Goal: Task Accomplishment & Management: Manage account settings

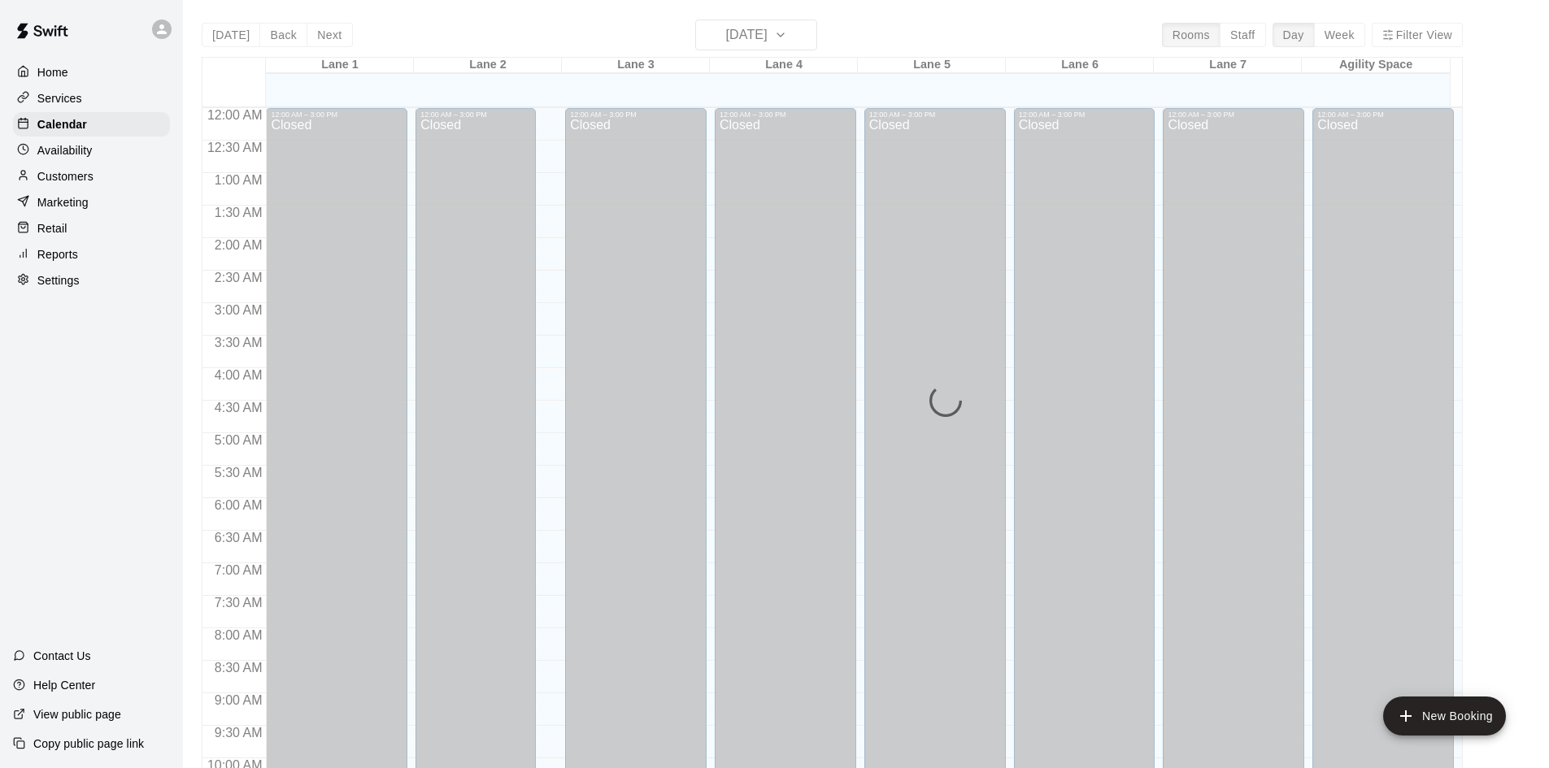
scroll to position [823, 0]
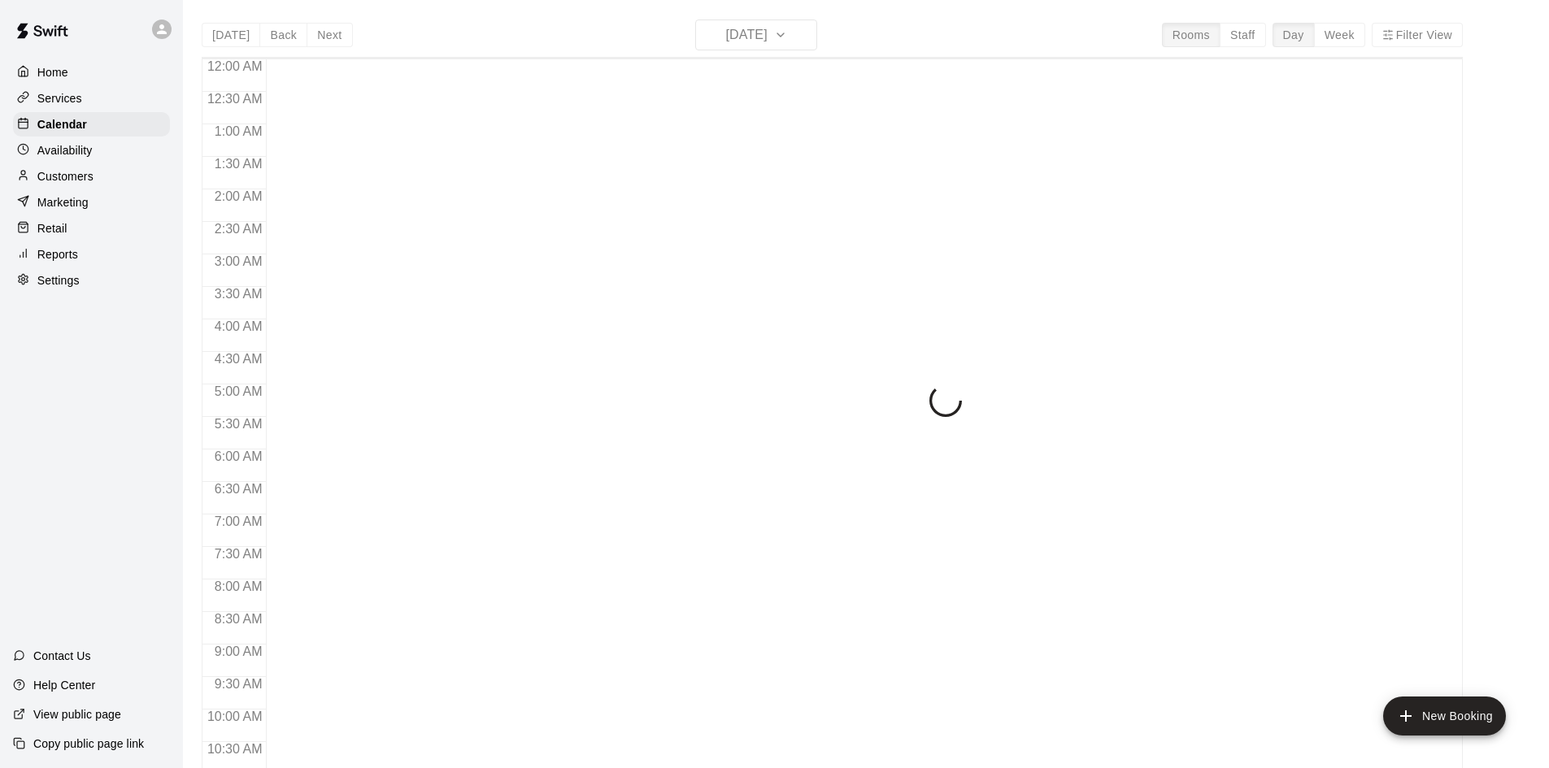
scroll to position [833, 0]
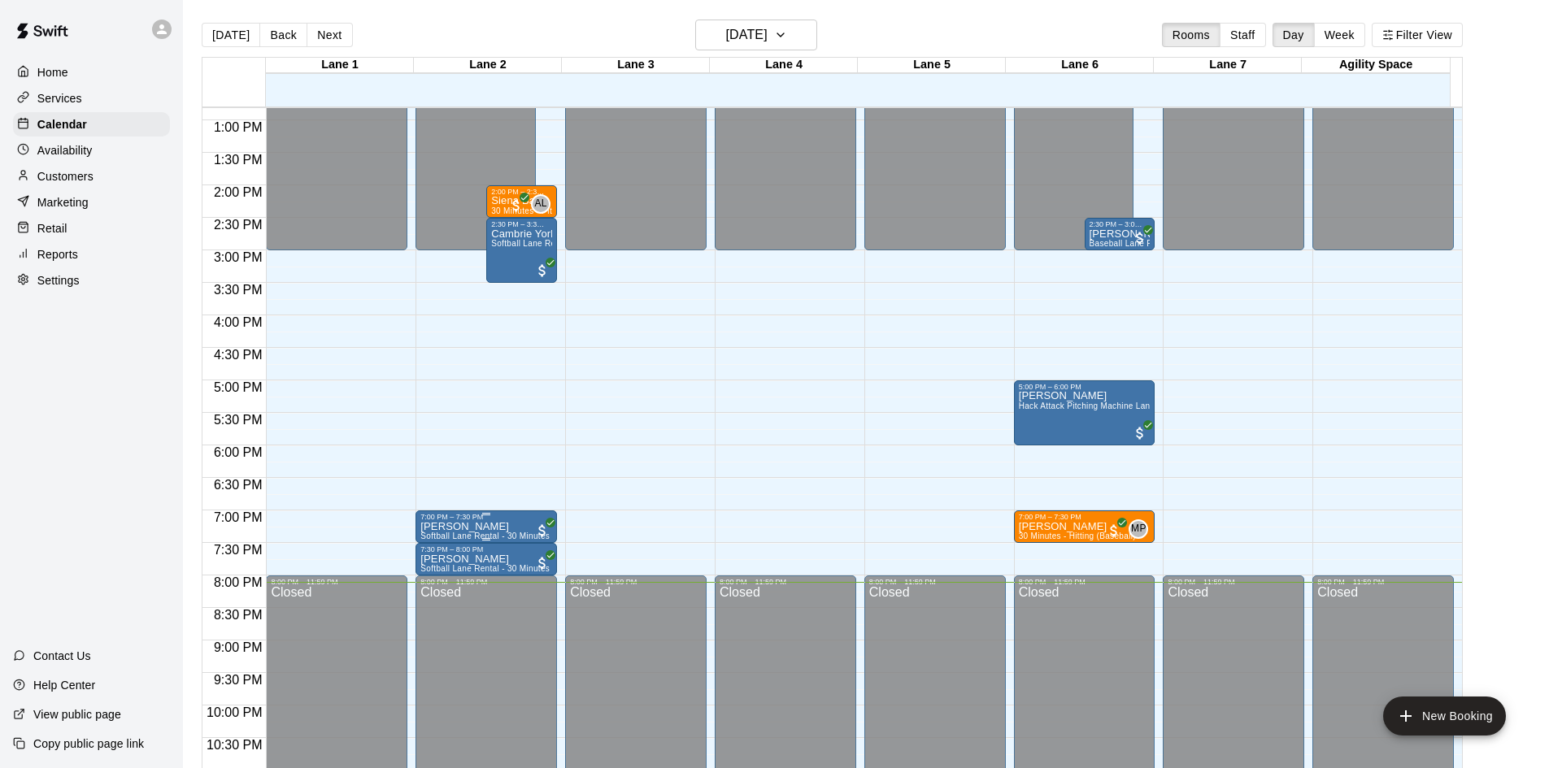
click at [507, 515] on div at bounding box center [486, 514] width 132 height 2
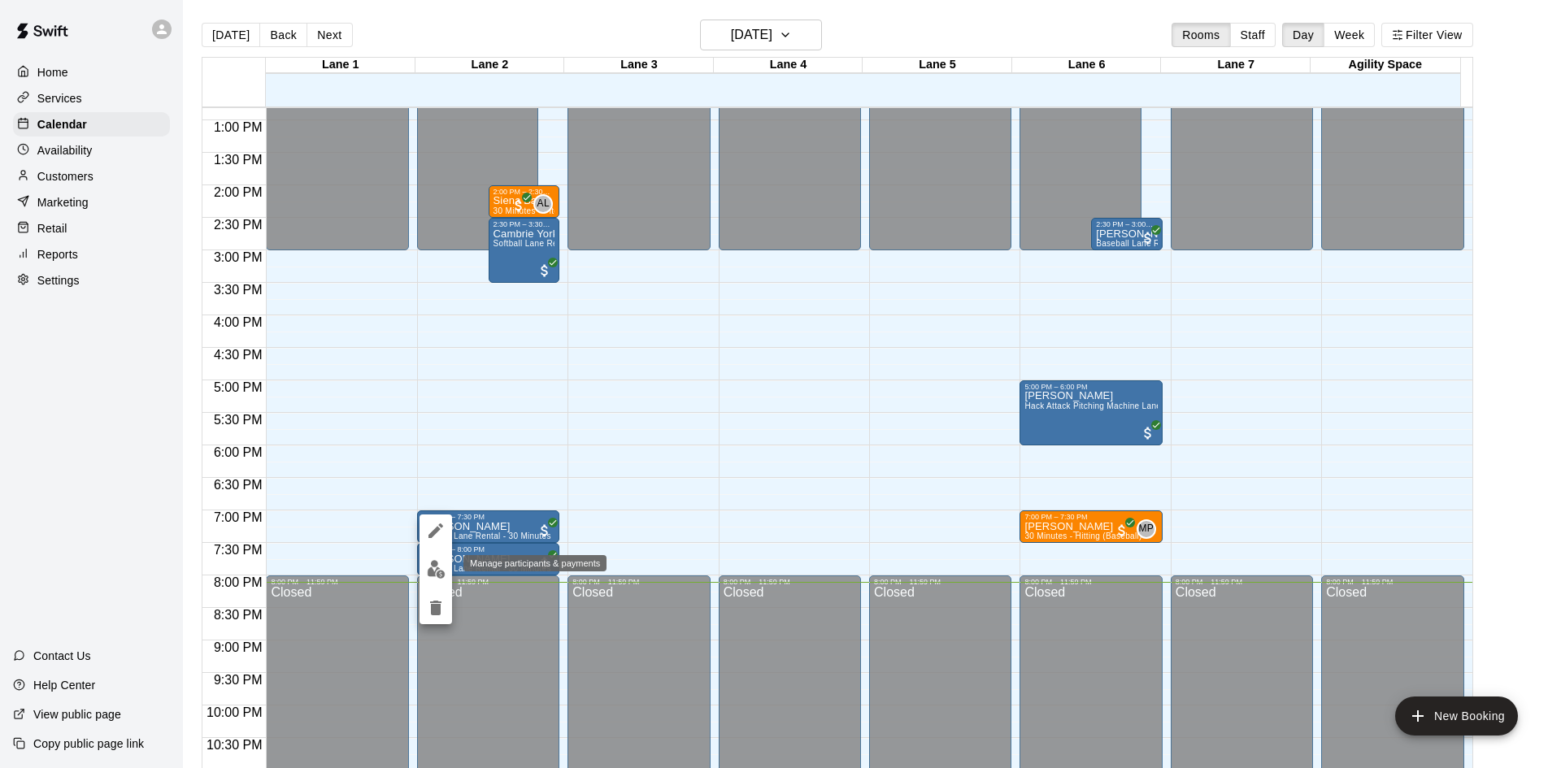
click at [439, 570] on img "edit" at bounding box center [436, 569] width 19 height 19
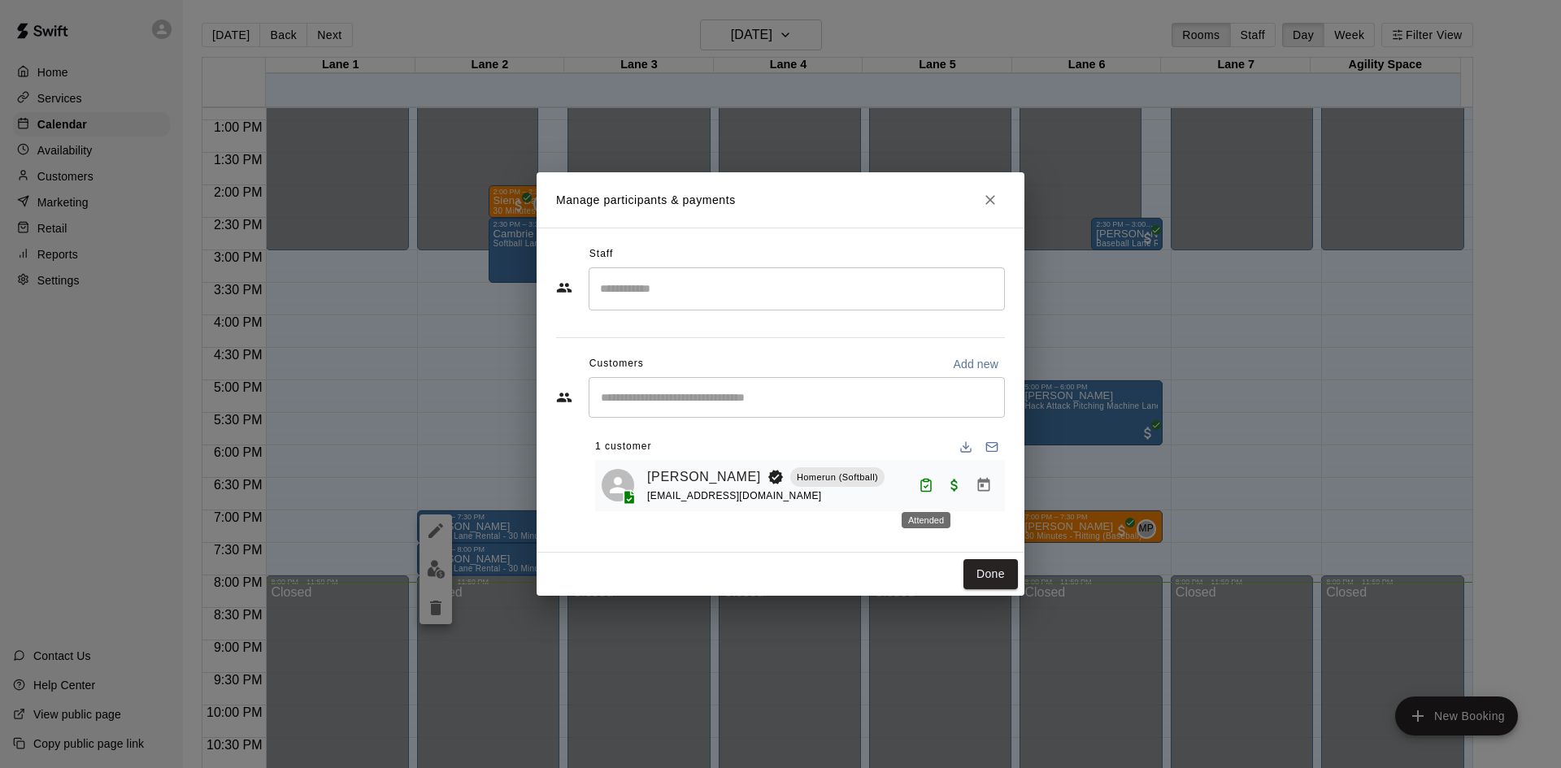
click at [926, 488] on icon "Attended" at bounding box center [927, 486] width 4 height 2
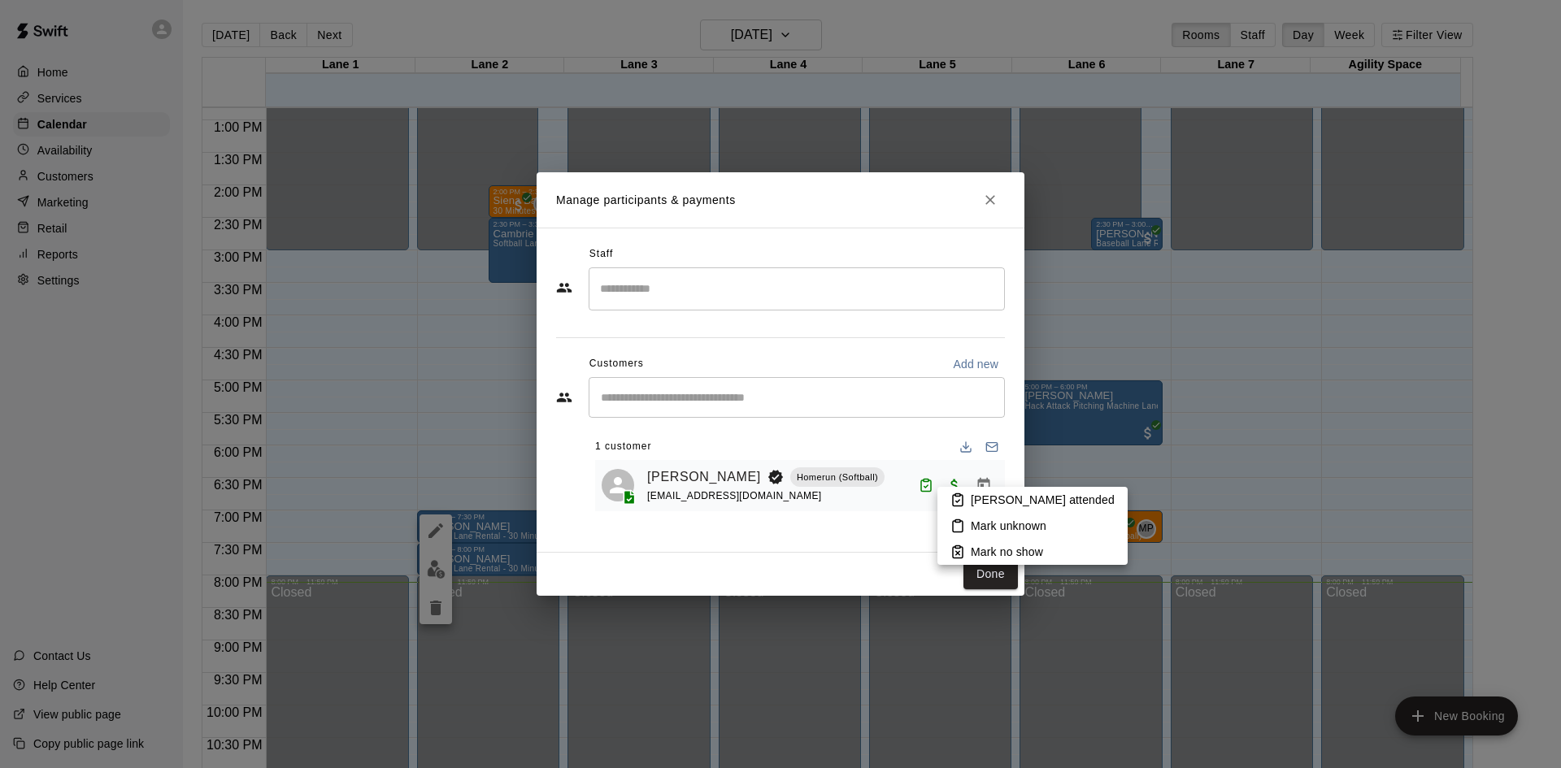
click at [1260, 411] on div at bounding box center [780, 384] width 1561 height 768
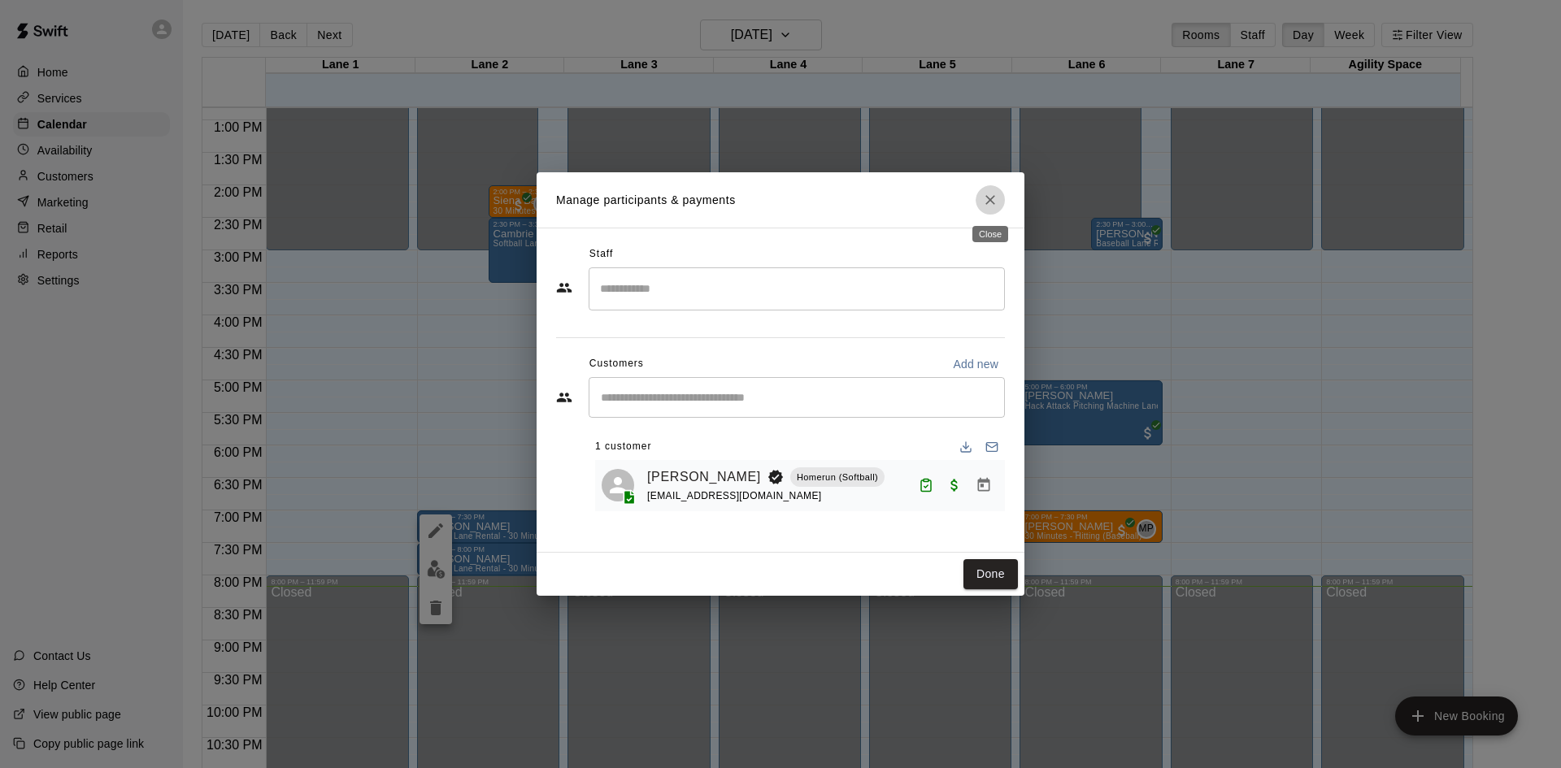
click at [999, 201] on button "Close" at bounding box center [990, 199] width 29 height 29
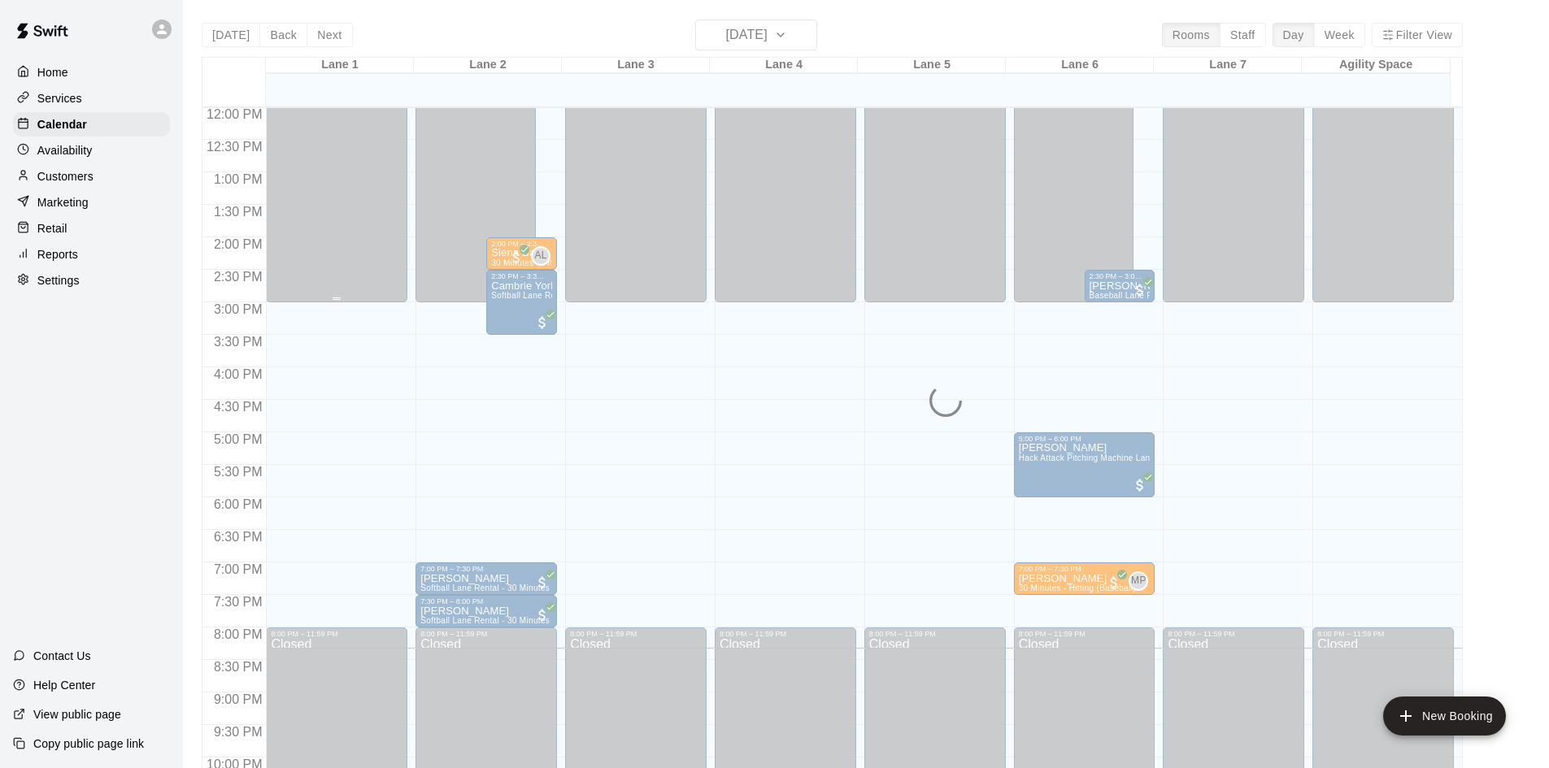
scroll to position [752, 0]
